Goal: Use online tool/utility: Utilize a website feature to perform a specific function

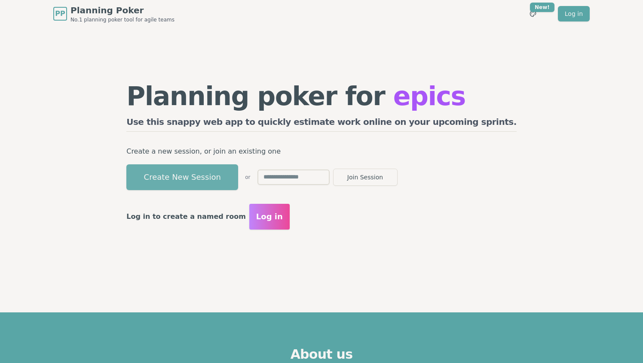
click at [238, 181] on button "Create New Session" at bounding box center [182, 178] width 112 height 26
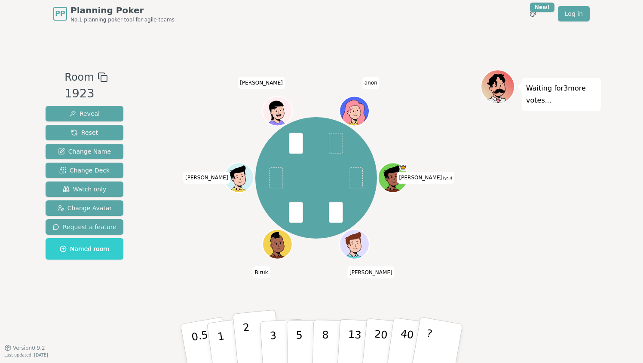
click at [244, 344] on p "2" at bounding box center [247, 345] width 11 height 47
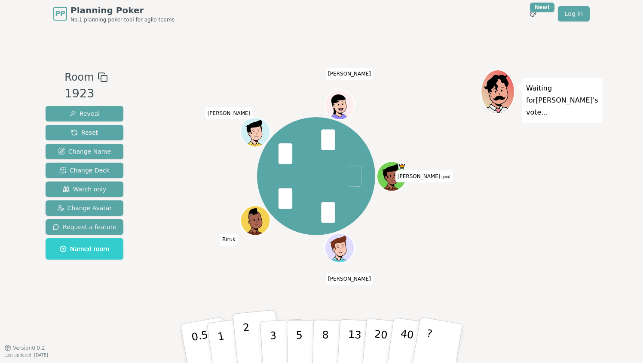
click at [249, 339] on p "2" at bounding box center [247, 345] width 11 height 47
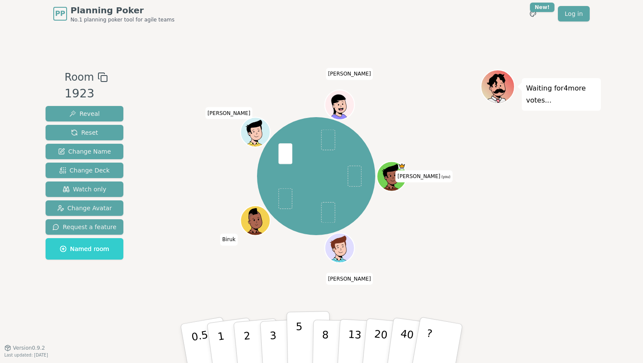
click at [295, 347] on button "5" at bounding box center [309, 343] width 44 height 65
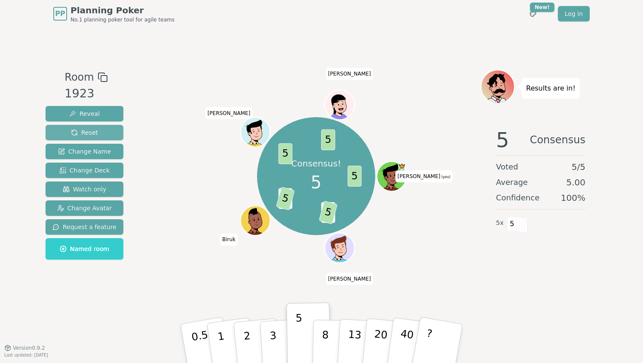
click at [98, 134] on button "Reset" at bounding box center [85, 132] width 78 height 15
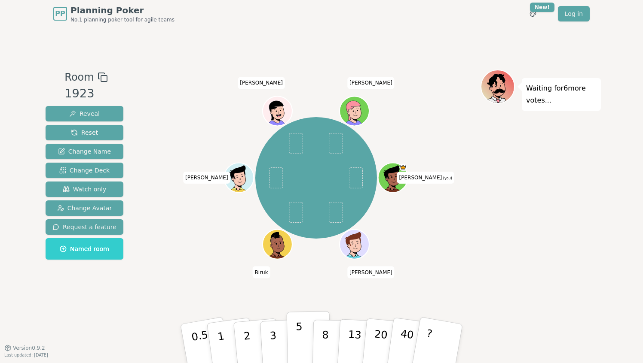
click at [299, 328] on p "5" at bounding box center [299, 344] width 7 height 46
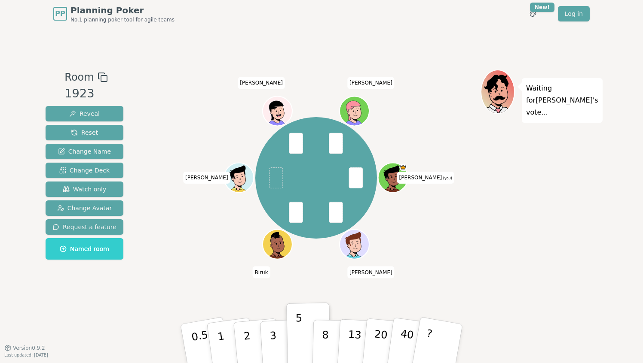
click at [269, 177] on span at bounding box center [276, 178] width 14 height 21
click at [273, 177] on span at bounding box center [276, 178] width 14 height 21
click at [266, 162] on div "[PERSON_NAME] (you) [PERSON_NAME] [PERSON_NAME]" at bounding box center [316, 178] width 122 height 122
click at [257, 173] on div "[PERSON_NAME] (you) [PERSON_NAME] [PERSON_NAME]" at bounding box center [316, 178] width 122 height 122
click at [93, 114] on span "Reveal" at bounding box center [84, 114] width 31 height 9
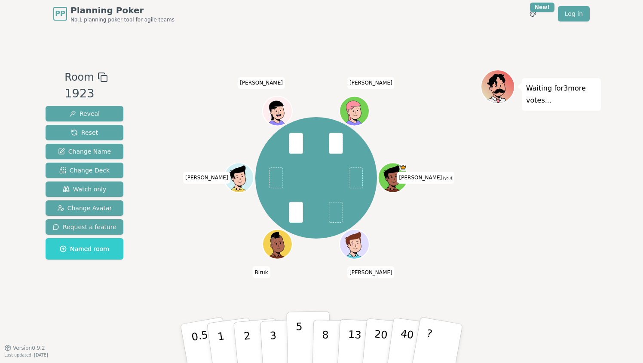
click at [300, 337] on p "5" at bounding box center [299, 344] width 7 height 46
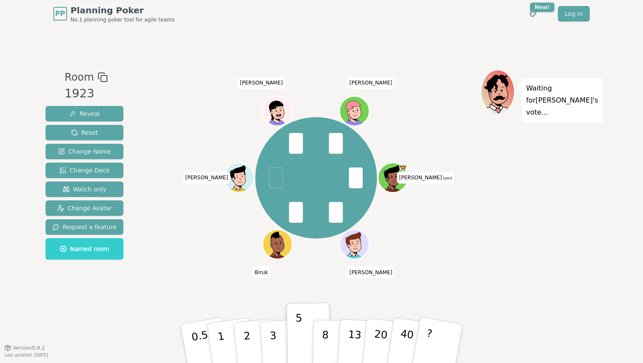
click at [44, 82] on div "Room 1923 Reveal Reset Change Name Change Deck Watch only Change Avatar Request…" at bounding box center [84, 167] width 85 height 194
click at [85, 109] on button "Reveal" at bounding box center [85, 113] width 78 height 15
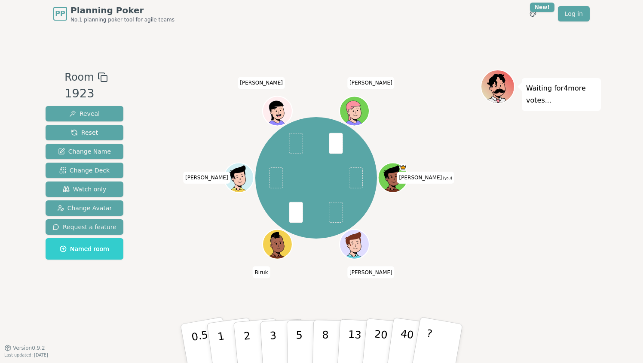
click at [520, 224] on div "Waiting for 4 more votes..." at bounding box center [540, 188] width 120 height 236
click at [268, 339] on button "3" at bounding box center [282, 344] width 47 height 67
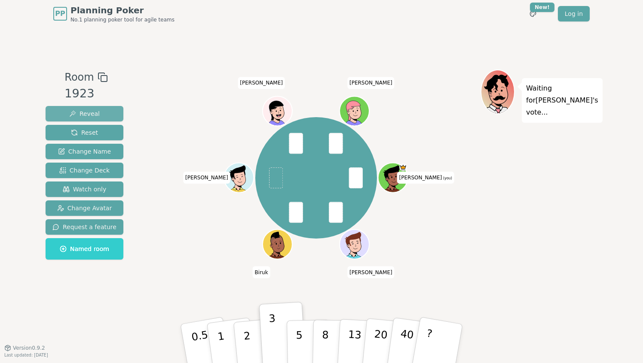
click at [90, 111] on span "Reveal" at bounding box center [84, 114] width 31 height 9
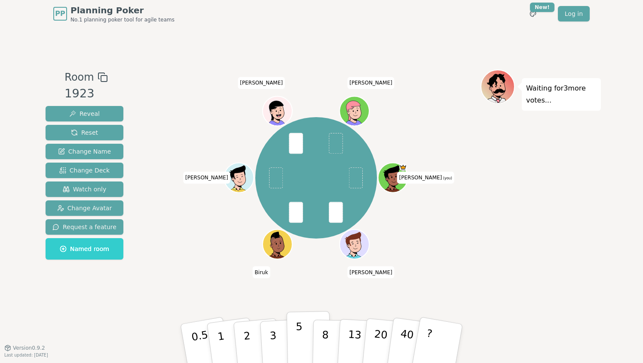
click at [301, 345] on p "5" at bounding box center [299, 344] width 7 height 46
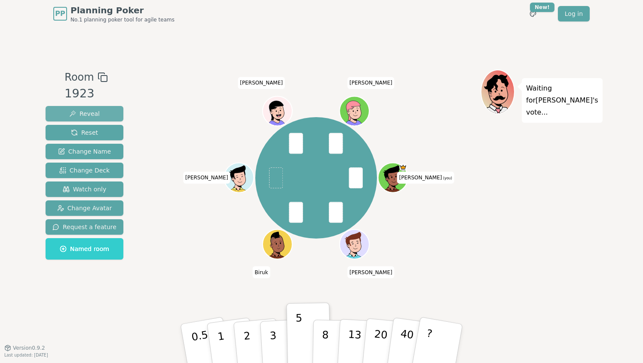
click at [79, 115] on span "Reveal" at bounding box center [84, 114] width 31 height 9
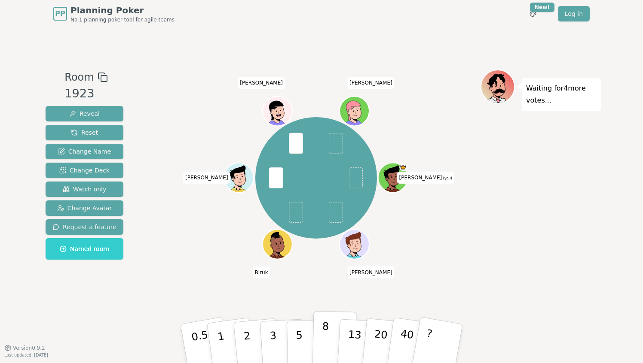
click at [323, 333] on p "8" at bounding box center [324, 343] width 7 height 46
